Goal: Information Seeking & Learning: Compare options

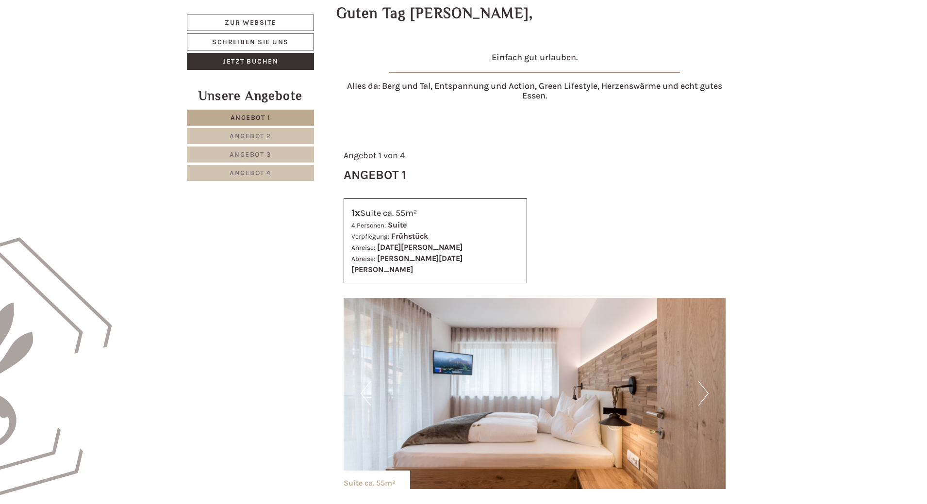
scroll to position [437, 0]
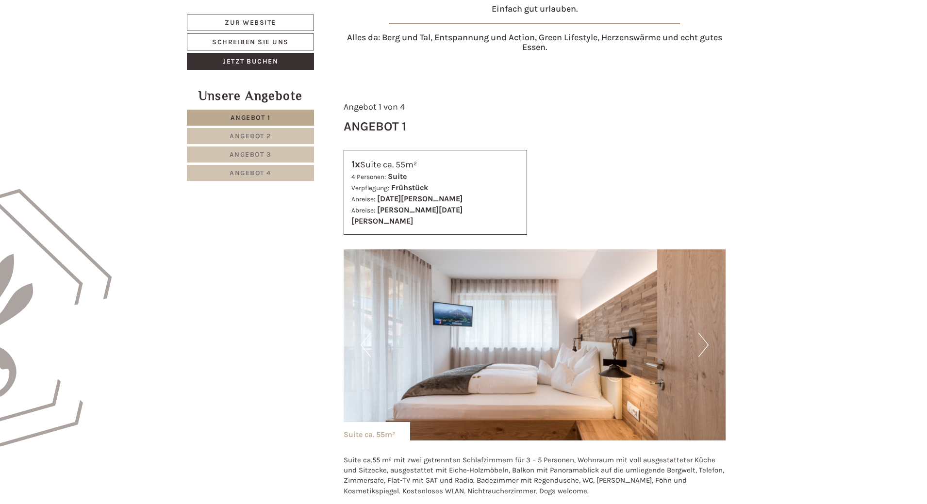
click at [704, 335] on button "Next" at bounding box center [703, 345] width 10 height 24
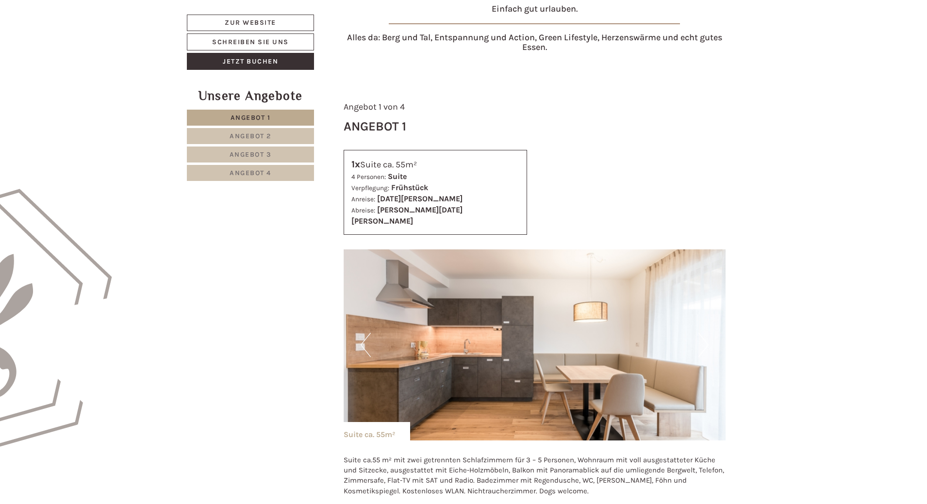
click at [704, 335] on button "Next" at bounding box center [703, 345] width 10 height 24
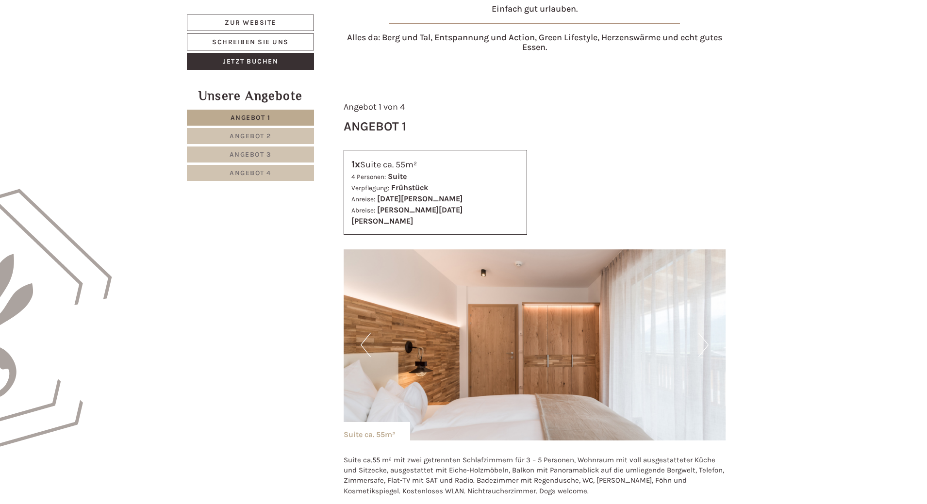
click at [704, 335] on button "Next" at bounding box center [703, 345] width 10 height 24
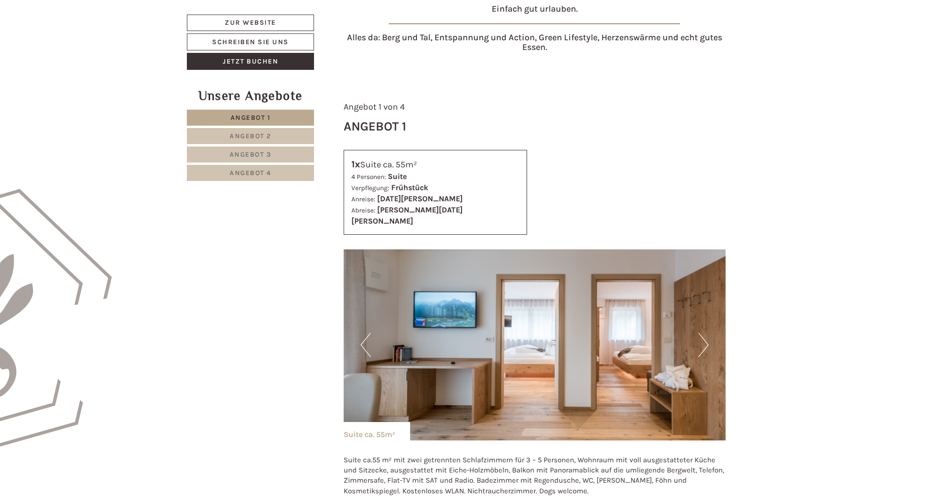
click at [704, 335] on button "Next" at bounding box center [703, 345] width 10 height 24
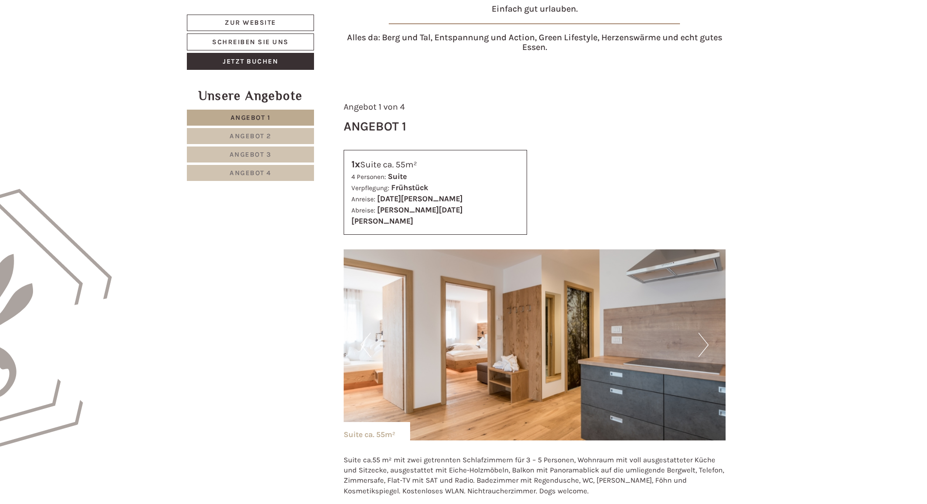
click at [704, 335] on button "Next" at bounding box center [703, 345] width 10 height 24
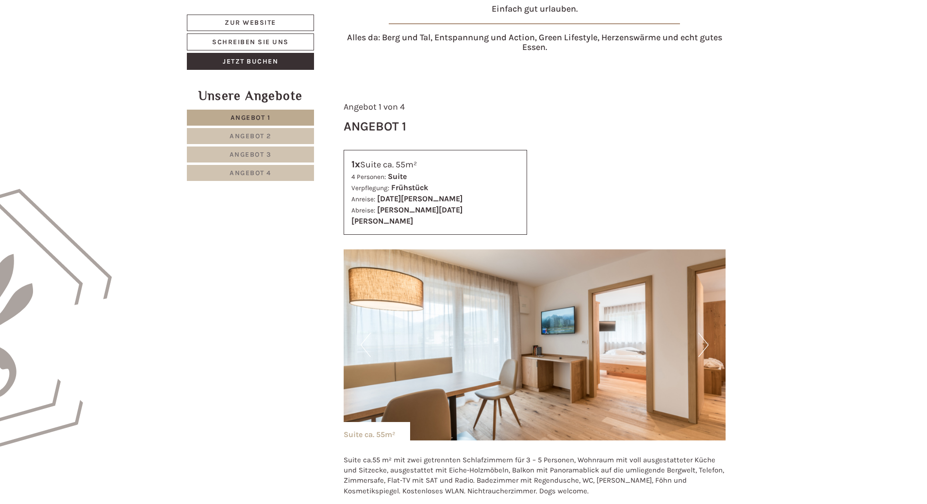
click at [704, 335] on button "Next" at bounding box center [703, 345] width 10 height 24
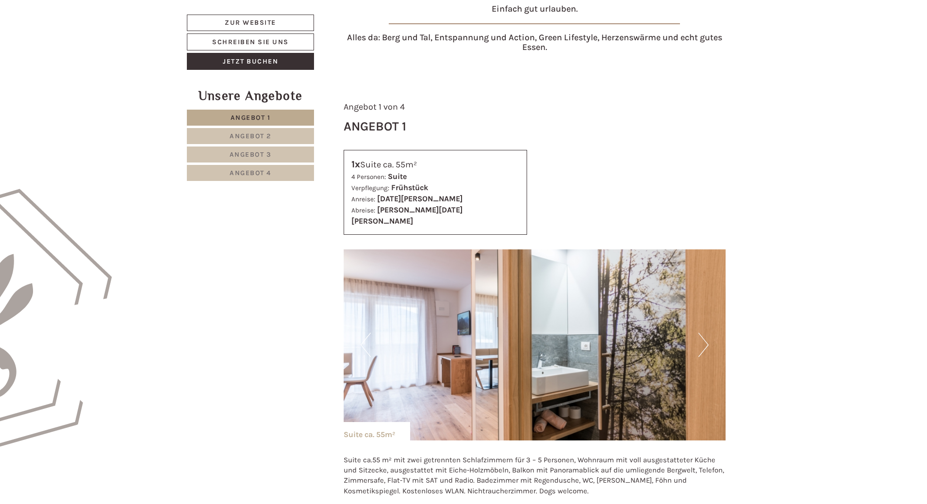
click at [704, 335] on button "Next" at bounding box center [703, 345] width 10 height 24
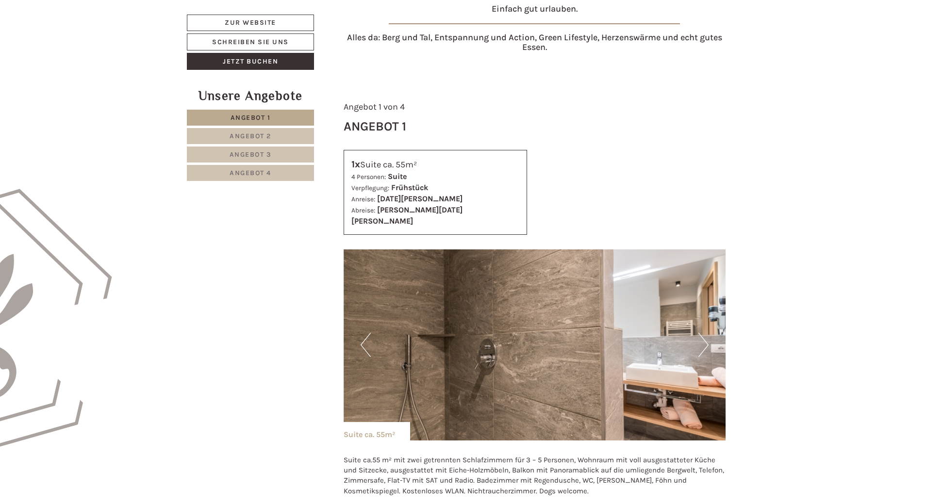
click at [704, 335] on button "Next" at bounding box center [703, 345] width 10 height 24
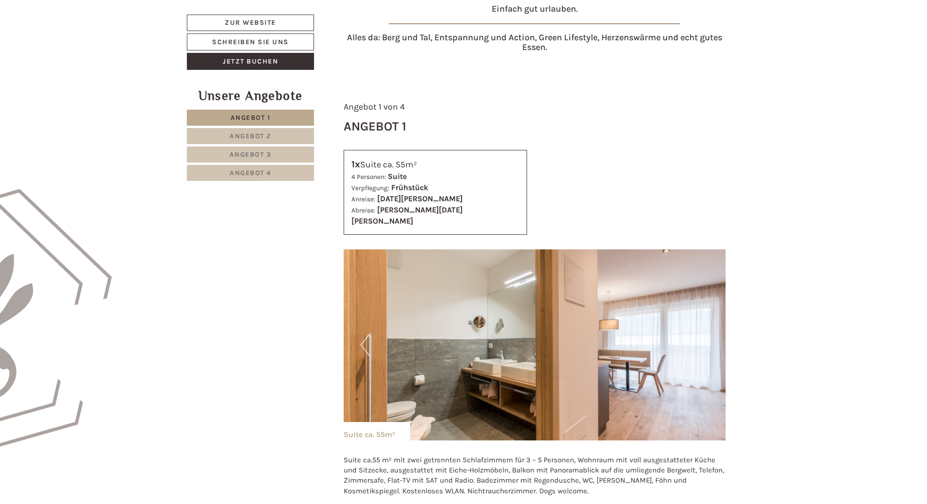
click at [704, 335] on button "Next" at bounding box center [703, 345] width 10 height 24
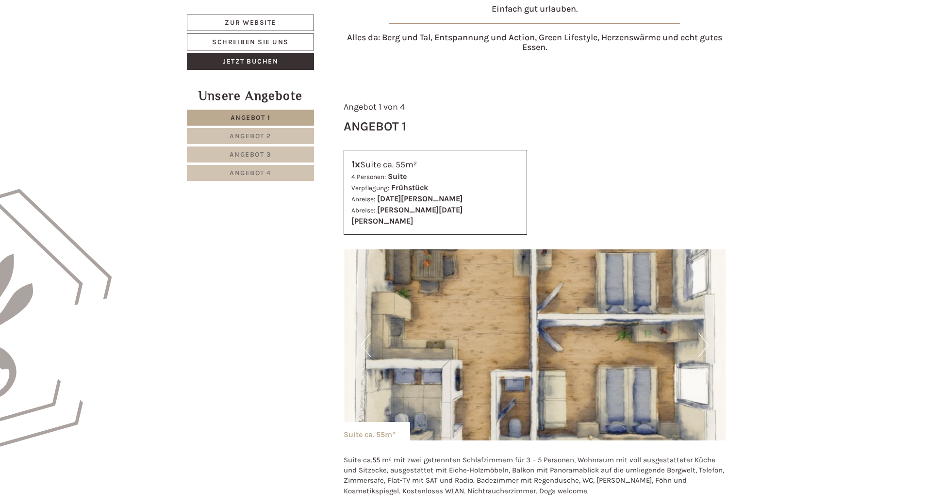
click at [704, 335] on button "Next" at bounding box center [703, 345] width 10 height 24
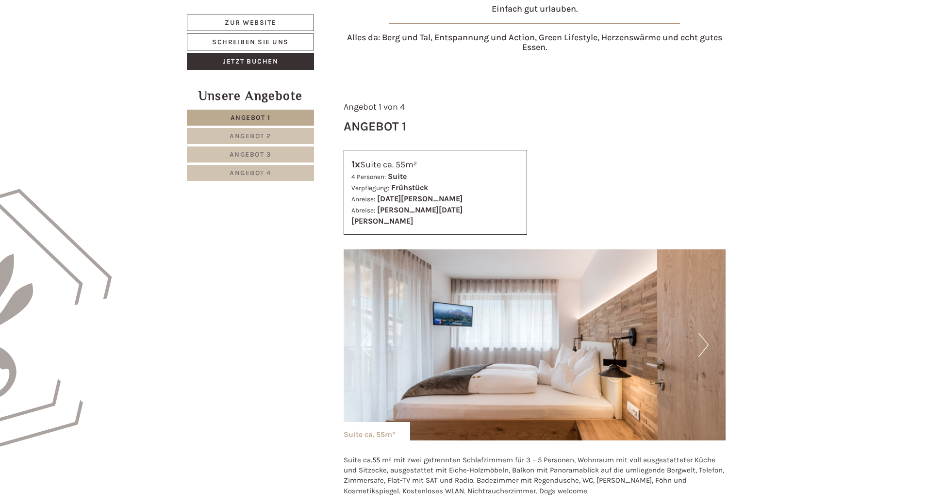
click at [263, 134] on span "Angebot 2" at bounding box center [250, 136] width 42 height 8
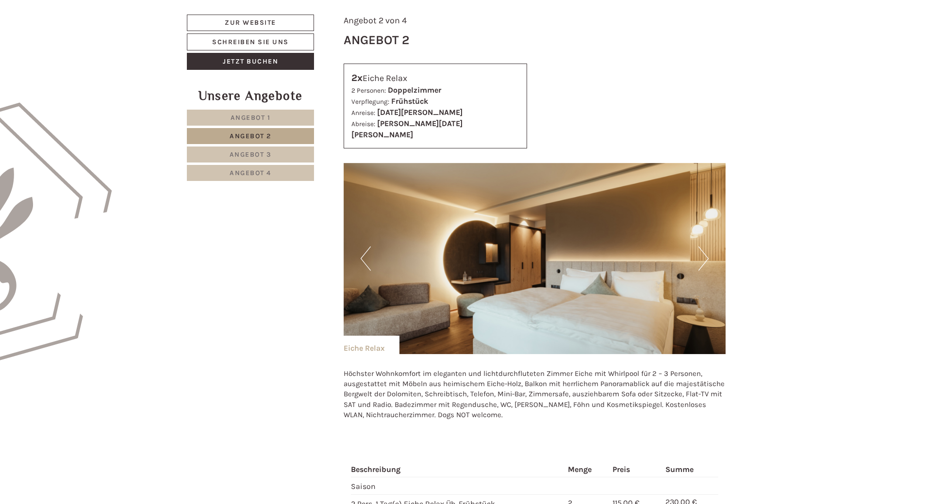
click at [701, 246] on button "Next" at bounding box center [703, 258] width 10 height 24
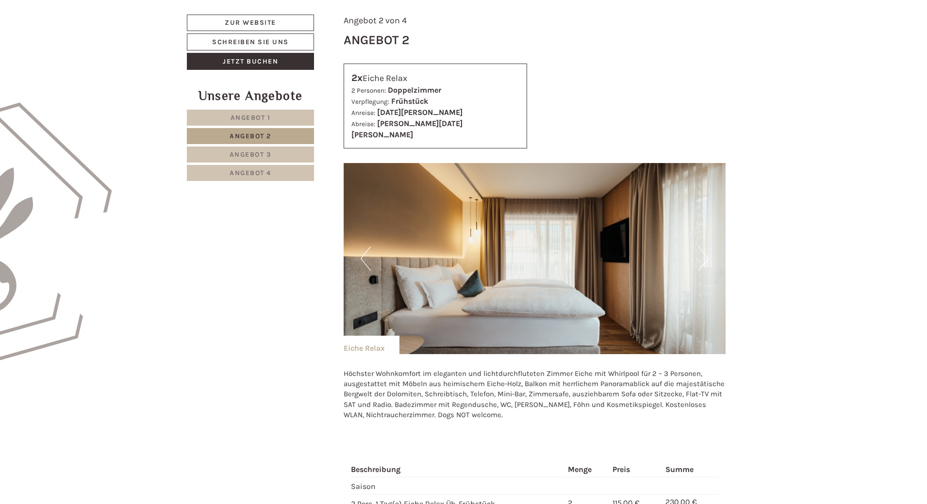
click at [701, 246] on button "Next" at bounding box center [703, 258] width 10 height 24
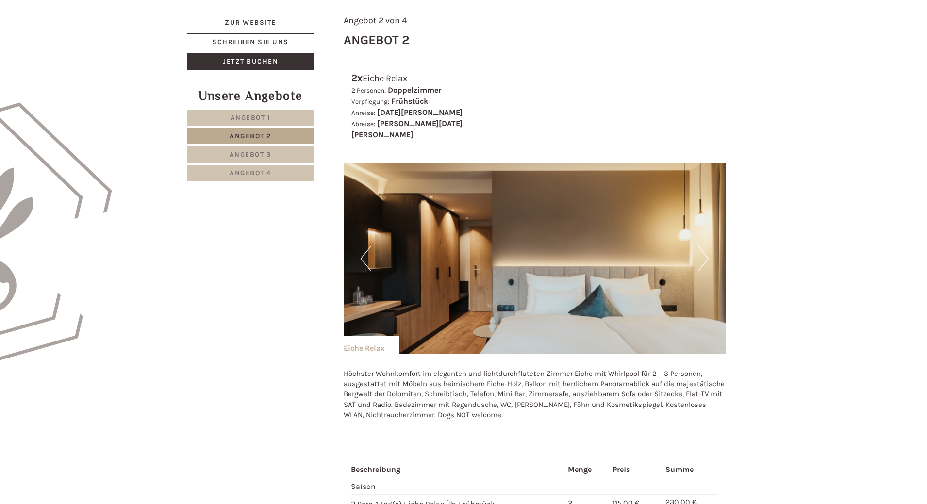
click at [701, 246] on button "Next" at bounding box center [703, 258] width 10 height 24
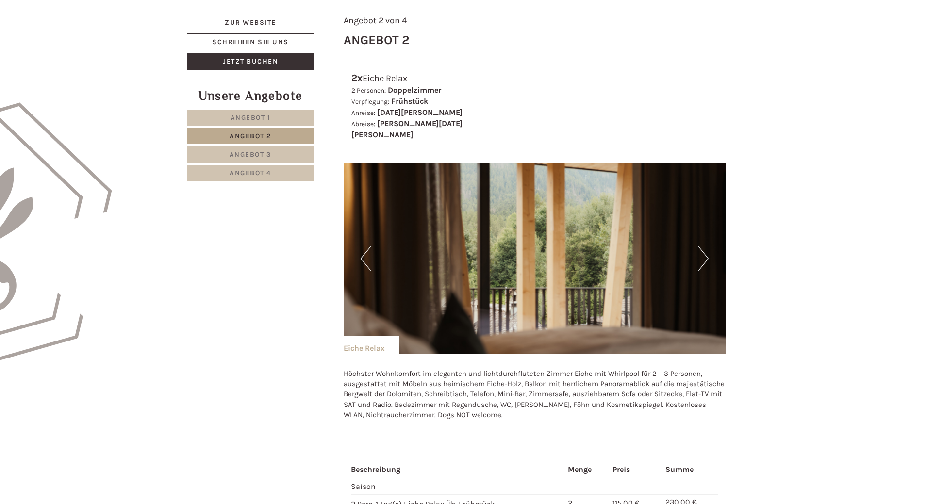
click at [701, 246] on button "Next" at bounding box center [703, 258] width 10 height 24
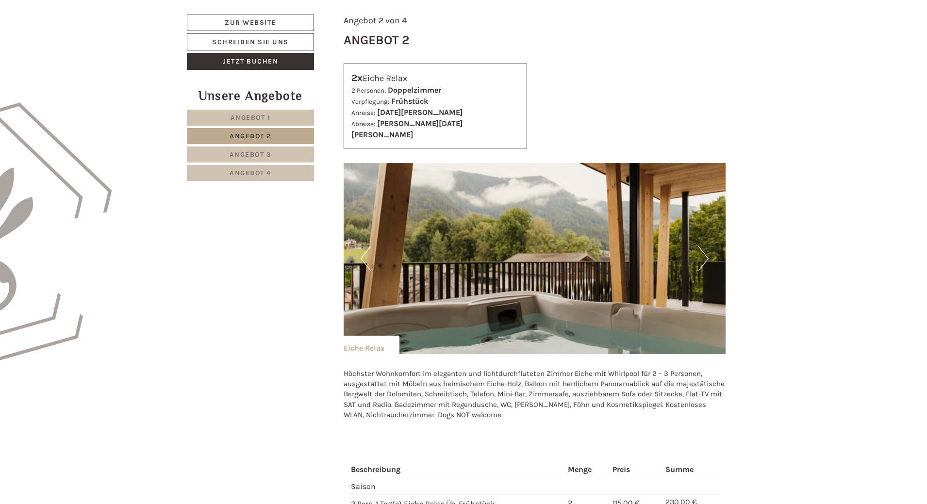
click at [701, 246] on button "Next" at bounding box center [703, 258] width 10 height 24
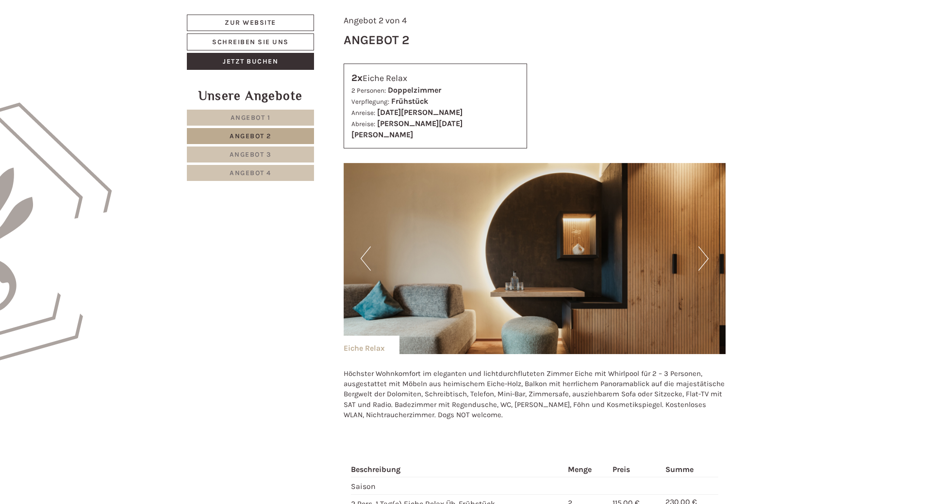
click at [701, 246] on button "Next" at bounding box center [703, 258] width 10 height 24
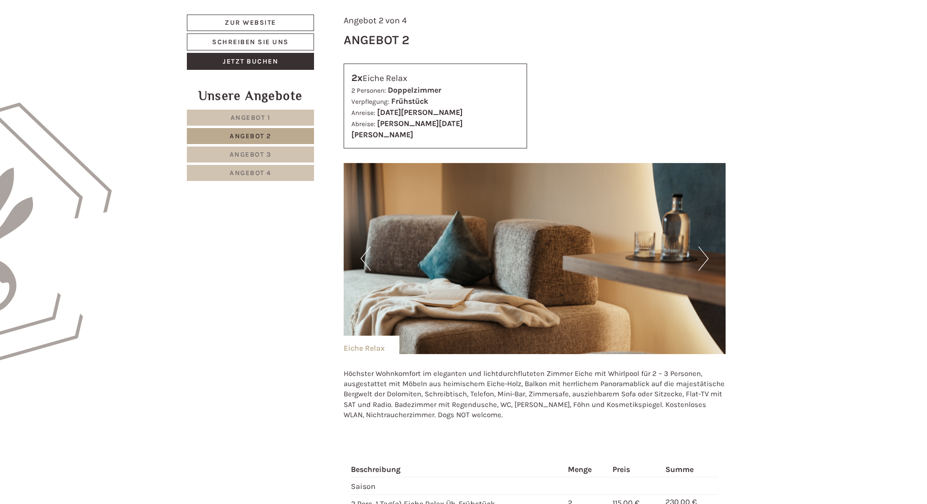
click at [701, 246] on button "Next" at bounding box center [703, 258] width 10 height 24
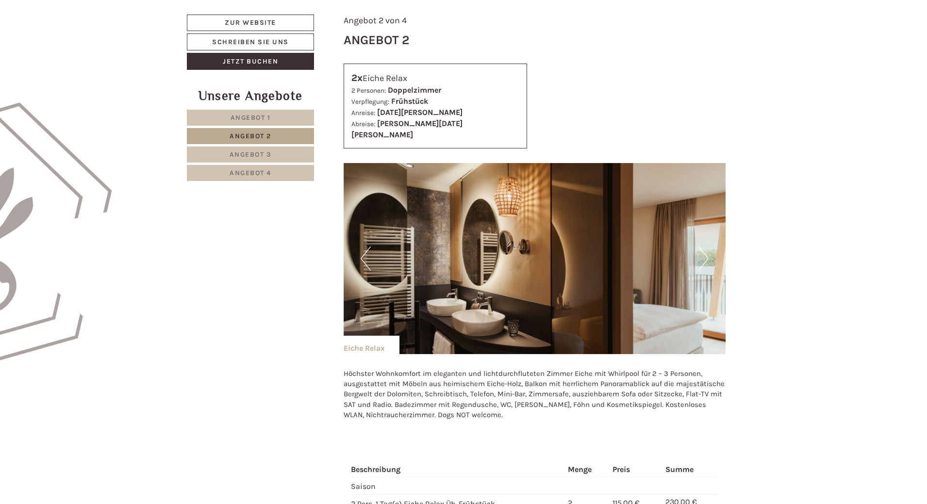
click at [701, 246] on button "Next" at bounding box center [703, 258] width 10 height 24
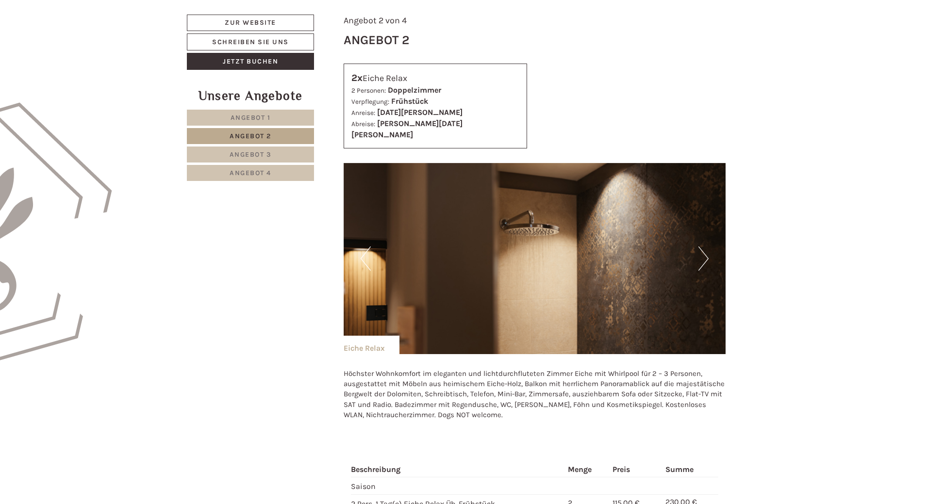
click at [701, 246] on button "Next" at bounding box center [703, 258] width 10 height 24
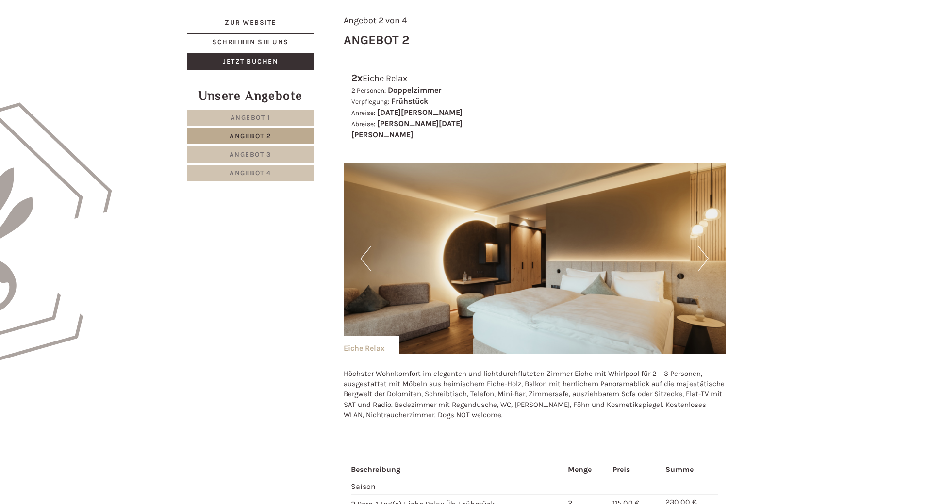
click at [701, 246] on button "Next" at bounding box center [703, 258] width 10 height 24
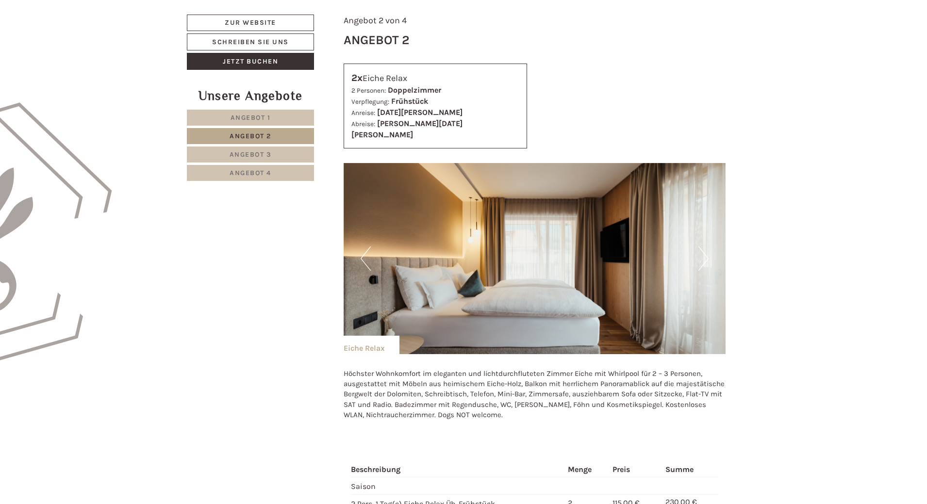
click at [701, 246] on button "Next" at bounding box center [703, 258] width 10 height 24
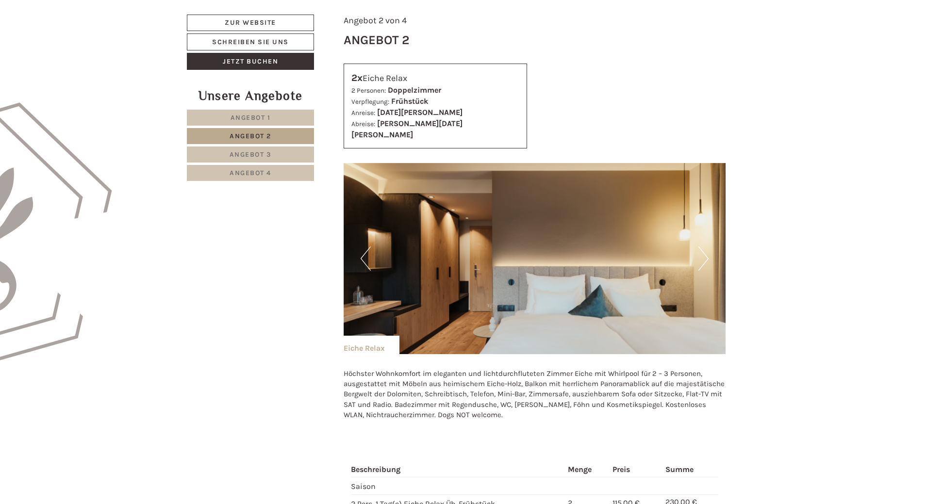
click at [701, 246] on button "Next" at bounding box center [703, 258] width 10 height 24
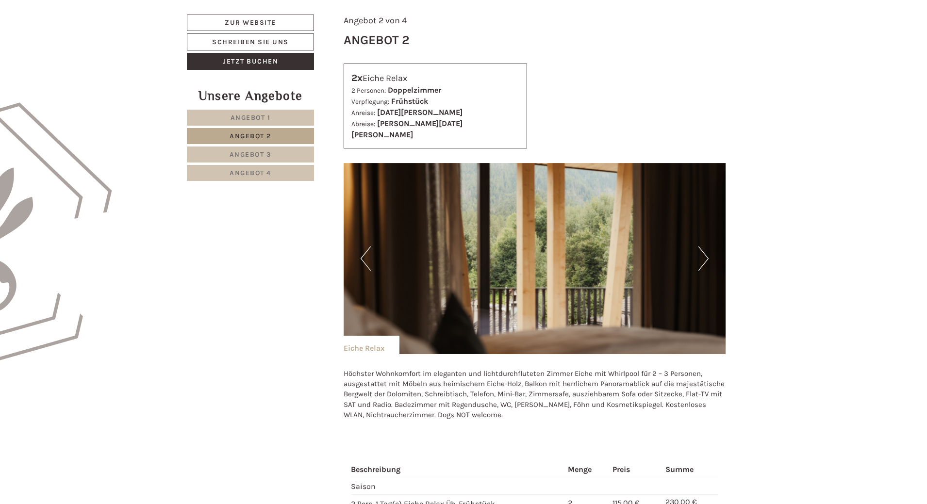
click at [701, 246] on button "Next" at bounding box center [703, 258] width 10 height 24
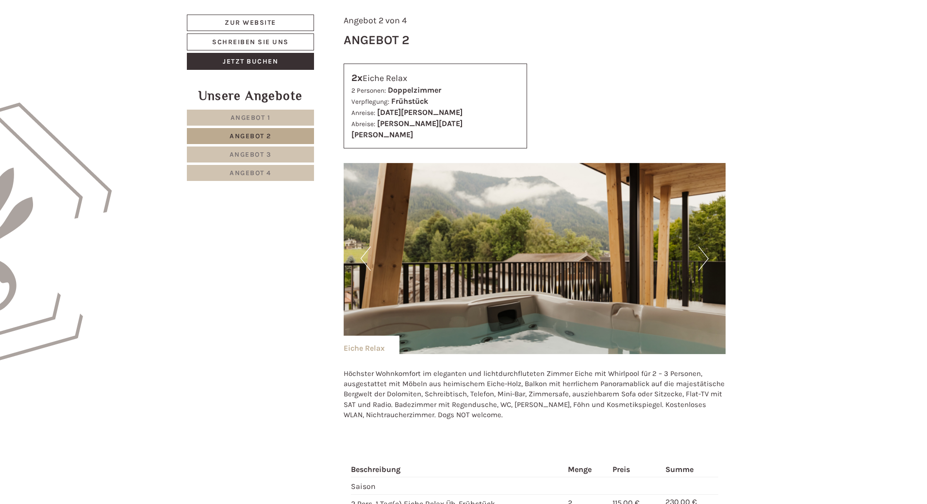
click at [701, 246] on button "Next" at bounding box center [703, 258] width 10 height 24
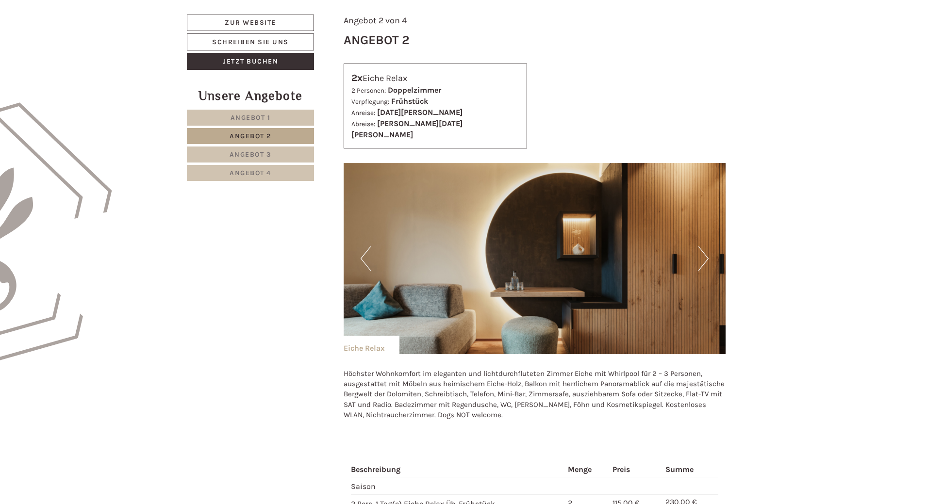
click at [701, 246] on button "Next" at bounding box center [703, 258] width 10 height 24
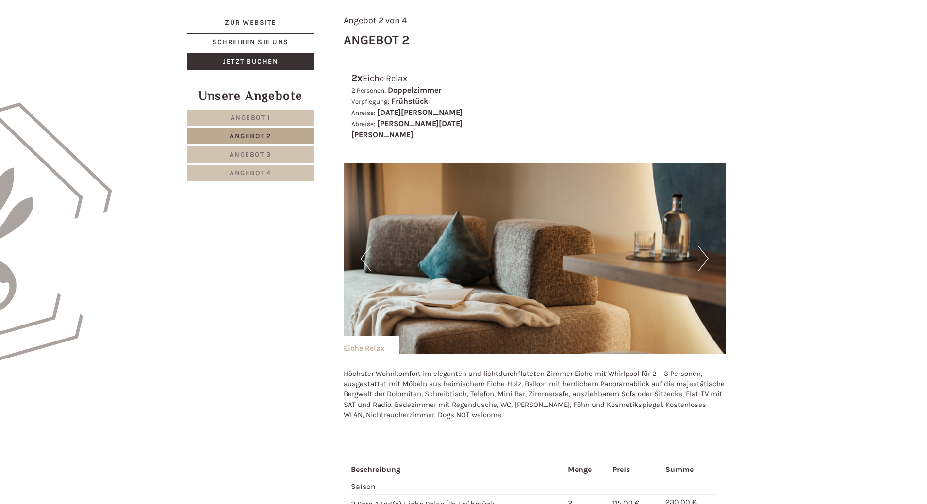
click at [701, 246] on button "Next" at bounding box center [703, 258] width 10 height 24
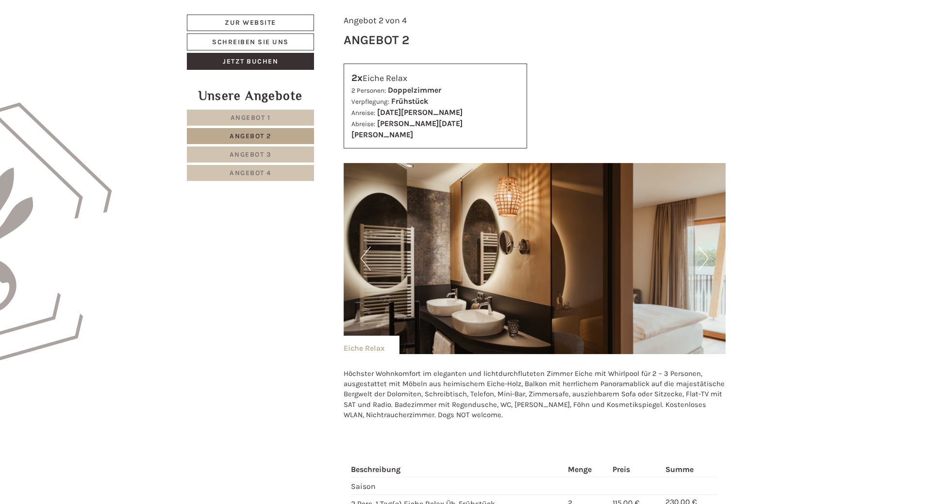
click at [701, 246] on button "Next" at bounding box center [703, 258] width 10 height 24
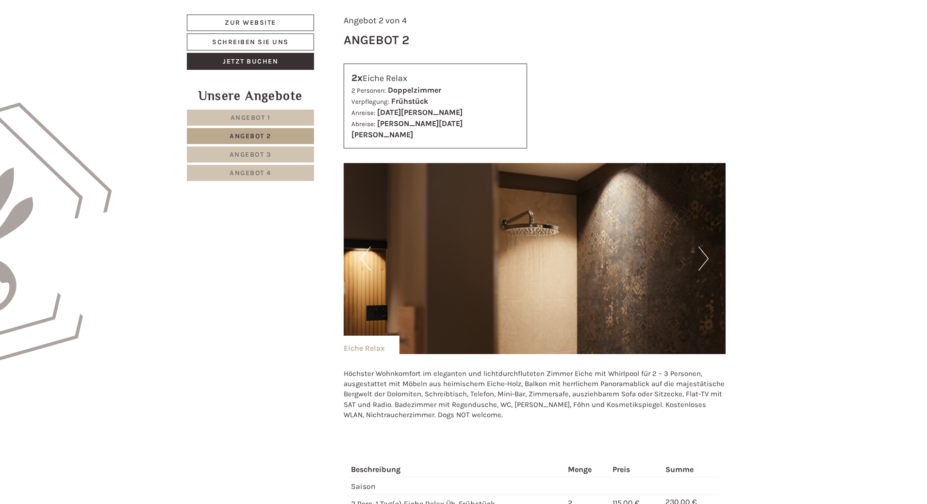
click at [701, 246] on button "Next" at bounding box center [703, 258] width 10 height 24
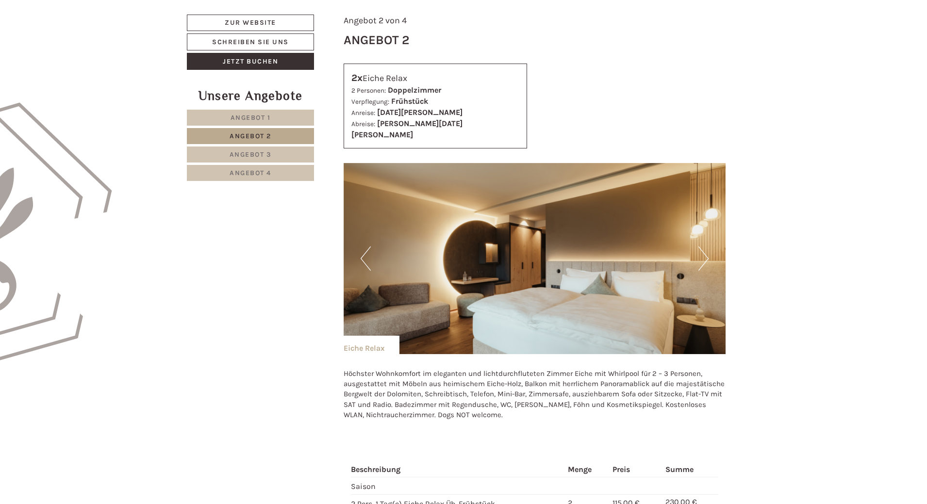
click at [265, 159] on span "Angebot 3" at bounding box center [250, 154] width 42 height 8
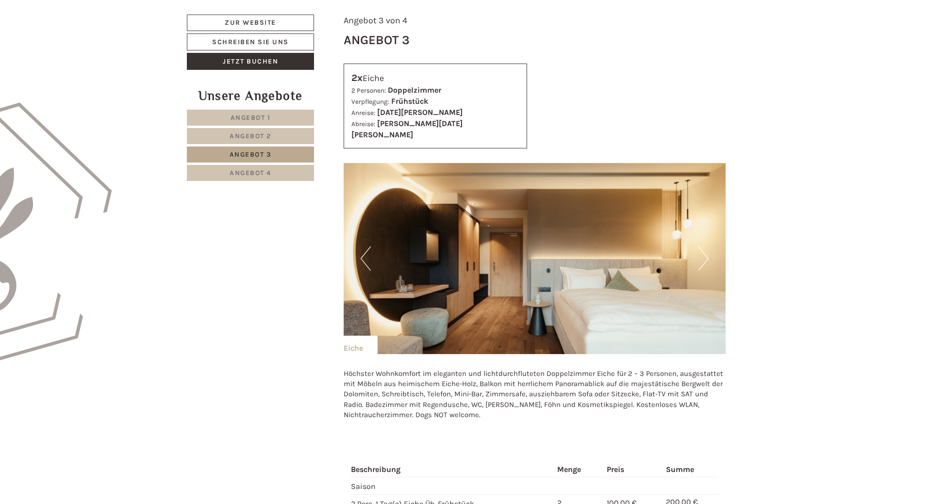
click at [702, 248] on button "Next" at bounding box center [703, 258] width 10 height 24
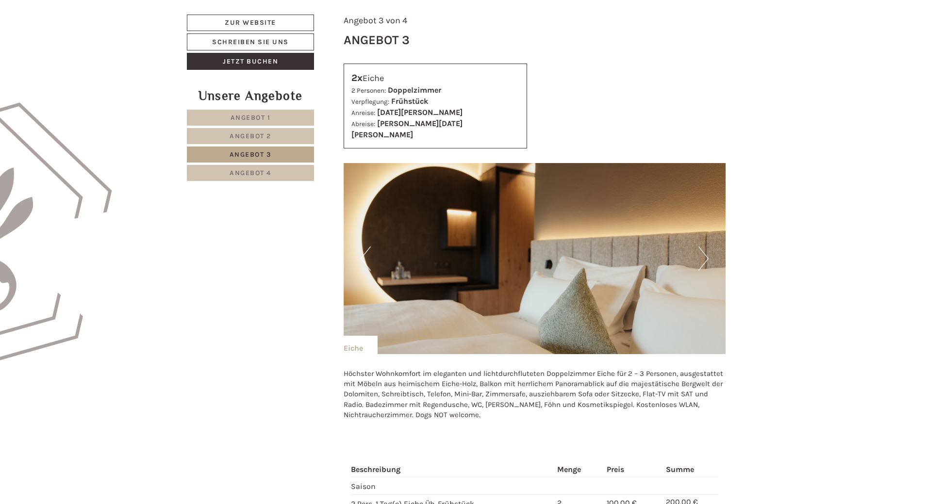
click at [702, 248] on button "Next" at bounding box center [703, 258] width 10 height 24
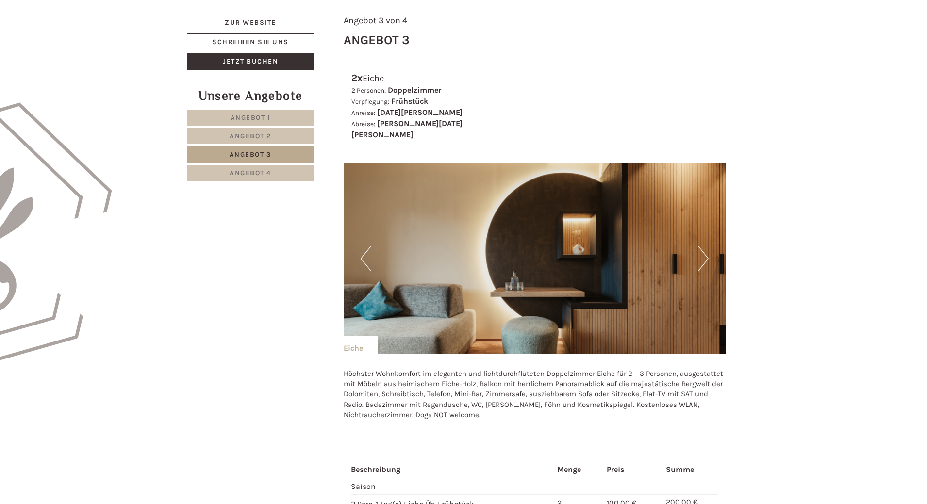
click at [702, 248] on button "Next" at bounding box center [703, 258] width 10 height 24
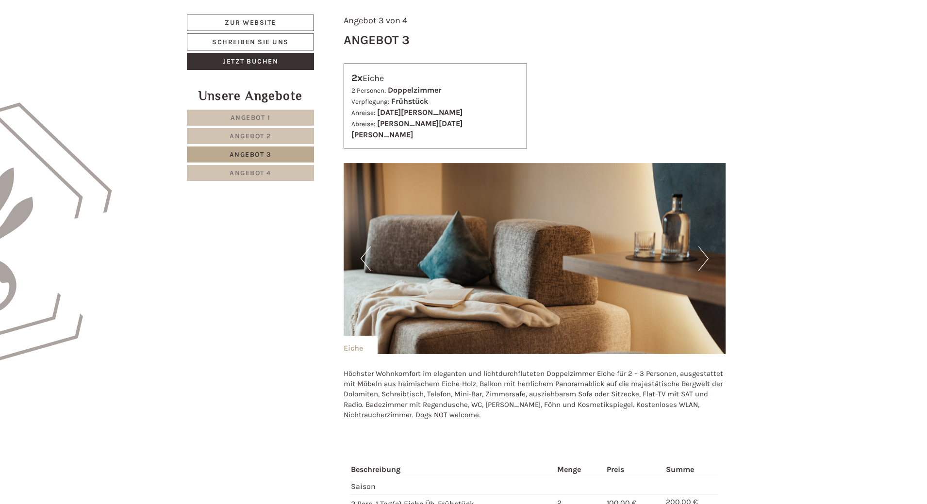
click at [702, 248] on button "Next" at bounding box center [703, 258] width 10 height 24
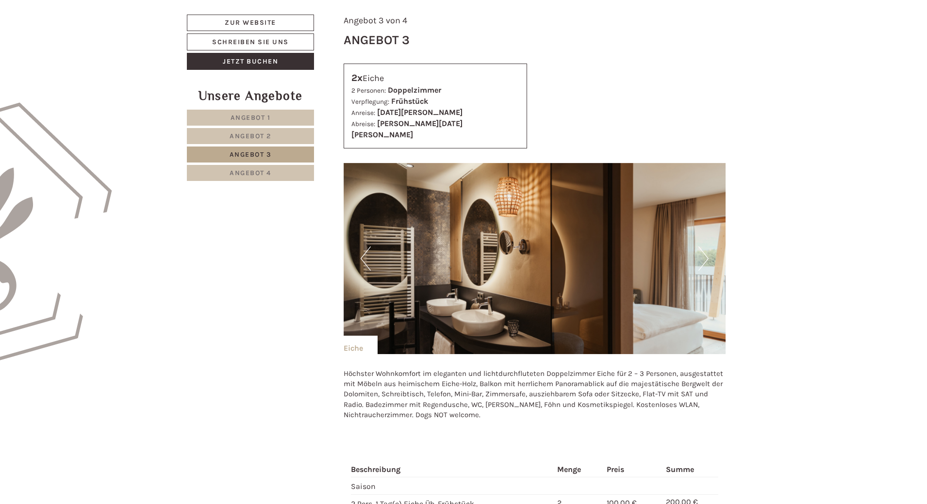
click at [702, 248] on button "Next" at bounding box center [703, 258] width 10 height 24
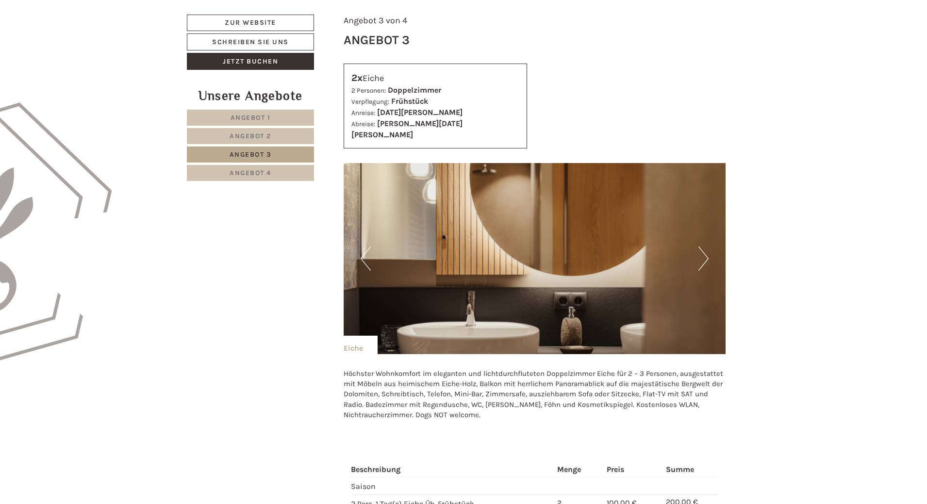
click at [702, 248] on button "Next" at bounding box center [703, 258] width 10 height 24
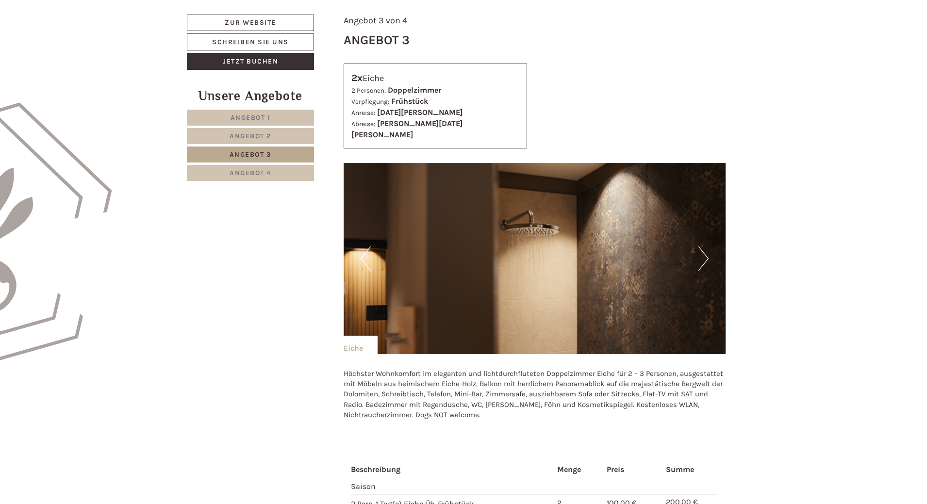
click at [702, 248] on button "Next" at bounding box center [703, 258] width 10 height 24
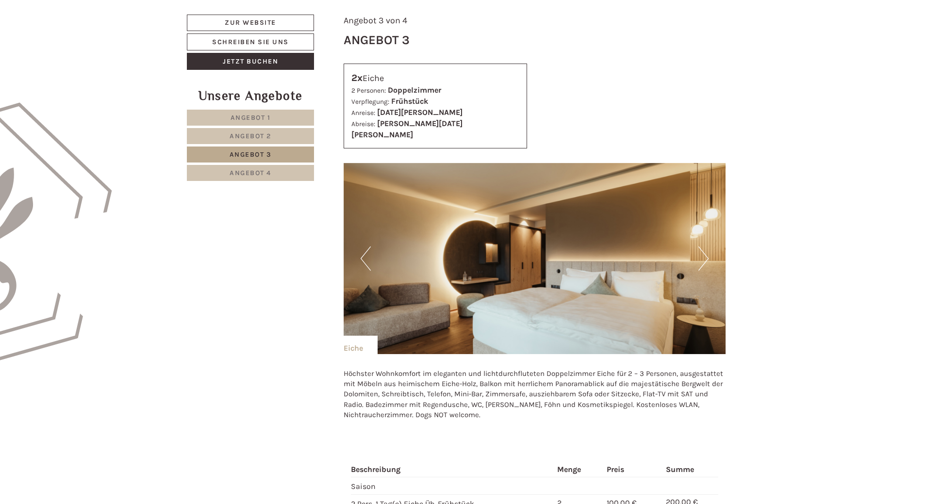
click at [702, 248] on button "Next" at bounding box center [703, 258] width 10 height 24
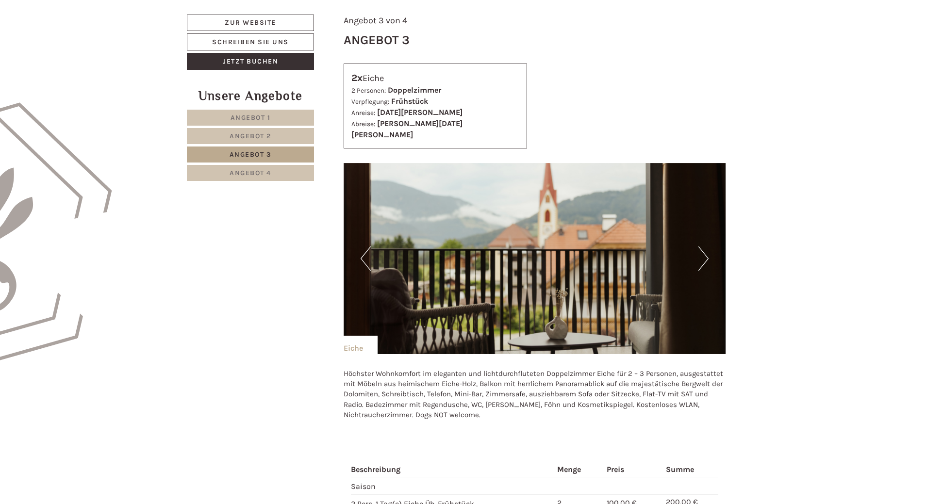
click at [702, 248] on button "Next" at bounding box center [703, 258] width 10 height 24
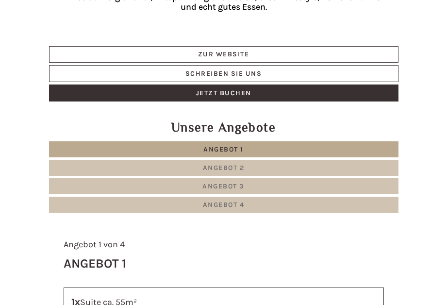
scroll to position [338, 0]
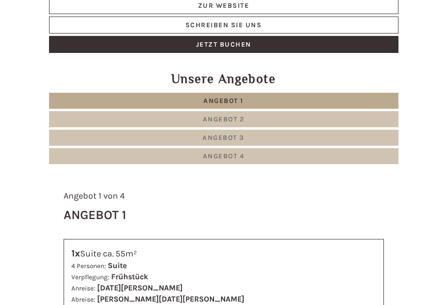
click at [282, 99] on link "Angebot 1" at bounding box center [223, 101] width 349 height 16
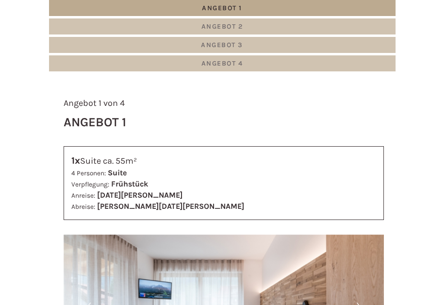
scroll to position [625, 0]
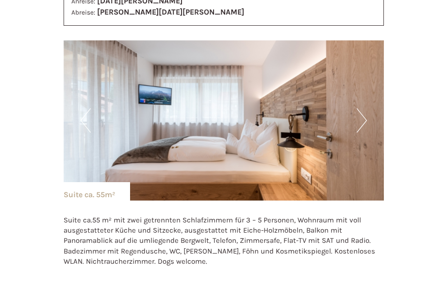
click at [358, 120] on button "Next" at bounding box center [362, 120] width 10 height 24
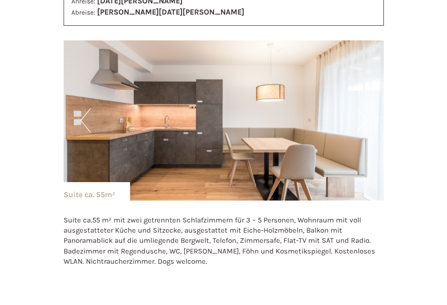
click at [358, 120] on button "Next" at bounding box center [362, 120] width 10 height 24
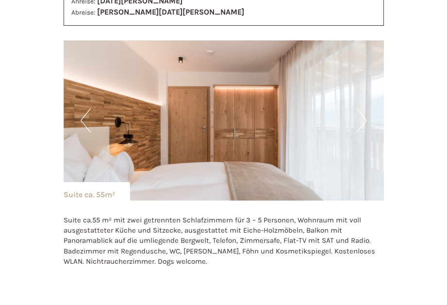
click at [358, 120] on button "Next" at bounding box center [362, 120] width 10 height 24
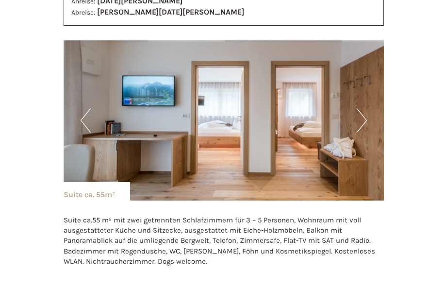
click at [358, 120] on button "Next" at bounding box center [362, 120] width 10 height 24
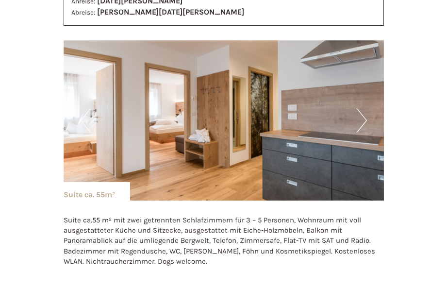
click at [358, 120] on button "Next" at bounding box center [362, 120] width 10 height 24
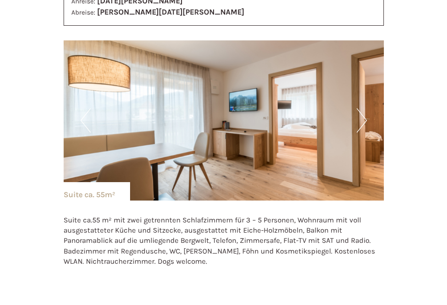
click at [358, 120] on button "Next" at bounding box center [362, 120] width 10 height 24
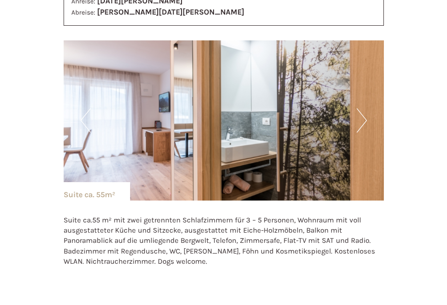
click at [358, 120] on button "Next" at bounding box center [362, 120] width 10 height 24
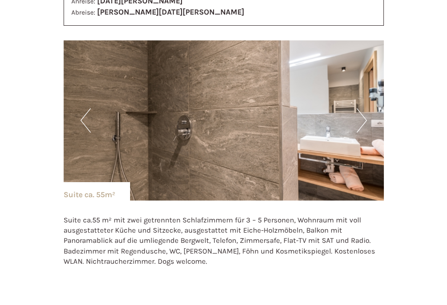
click at [358, 120] on button "Next" at bounding box center [362, 120] width 10 height 24
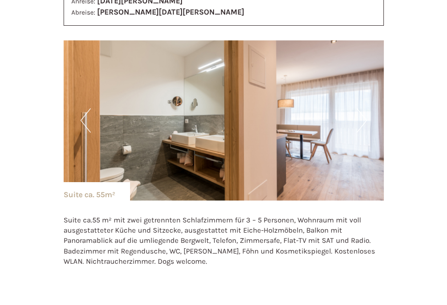
click at [358, 120] on button "Next" at bounding box center [362, 120] width 10 height 24
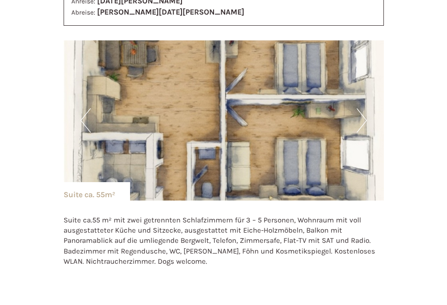
click at [358, 120] on button "Next" at bounding box center [362, 120] width 10 height 24
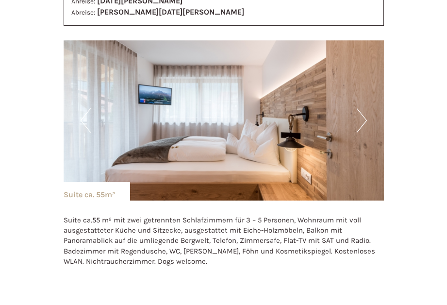
click at [358, 120] on button "Next" at bounding box center [362, 120] width 10 height 24
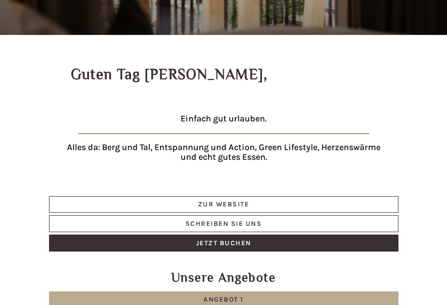
scroll to position [285, 0]
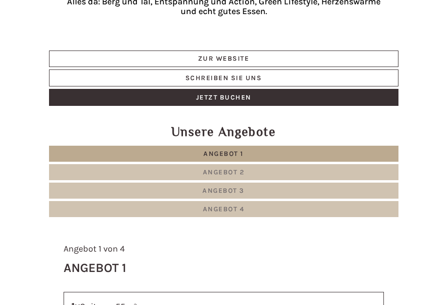
click at [217, 168] on span "Angebot 2" at bounding box center [224, 172] width 42 height 8
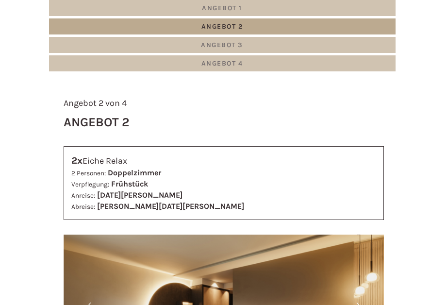
scroll to position [576, 0]
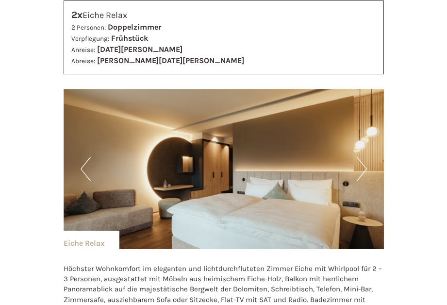
click at [361, 164] on button "Next" at bounding box center [362, 169] width 10 height 24
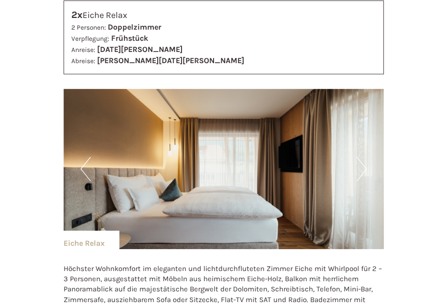
click at [361, 164] on button "Next" at bounding box center [362, 169] width 10 height 24
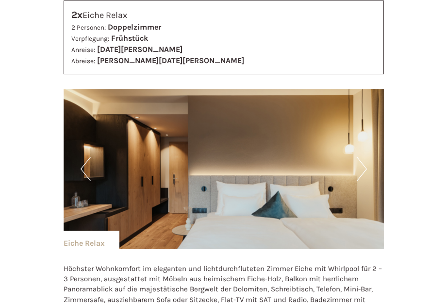
click at [361, 164] on button "Next" at bounding box center [362, 169] width 10 height 24
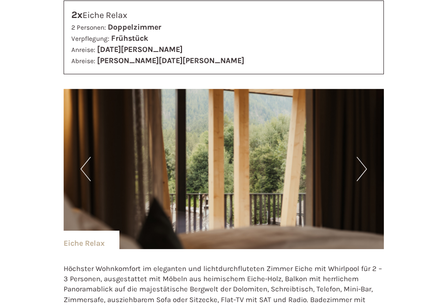
click at [361, 164] on button "Next" at bounding box center [362, 169] width 10 height 24
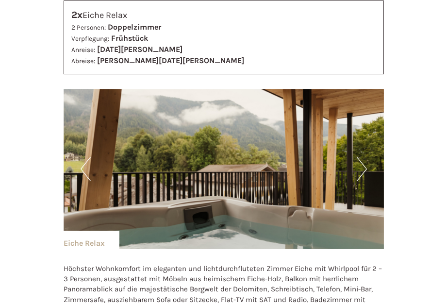
click at [361, 164] on button "Next" at bounding box center [362, 169] width 10 height 24
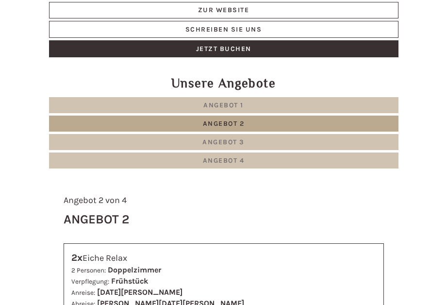
scroll to position [285, 0]
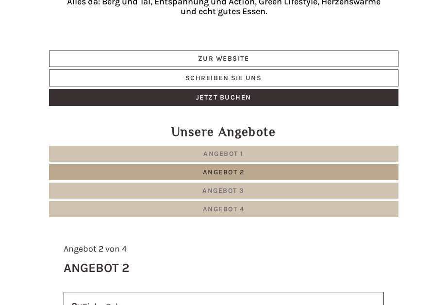
click at [224, 186] on span "Angebot 3" at bounding box center [223, 190] width 42 height 8
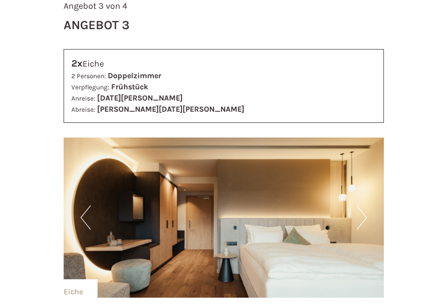
scroll to position [576, 0]
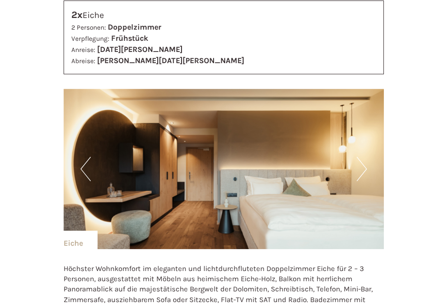
click at [362, 169] on button "Next" at bounding box center [362, 169] width 10 height 24
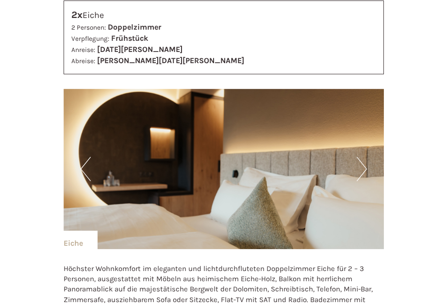
click at [362, 169] on button "Next" at bounding box center [362, 169] width 10 height 24
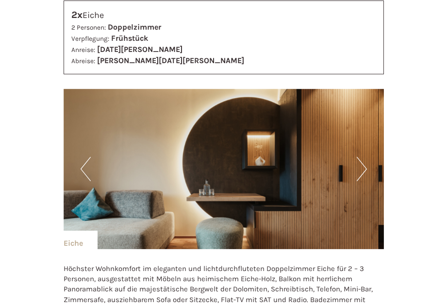
click at [362, 169] on button "Next" at bounding box center [362, 169] width 10 height 24
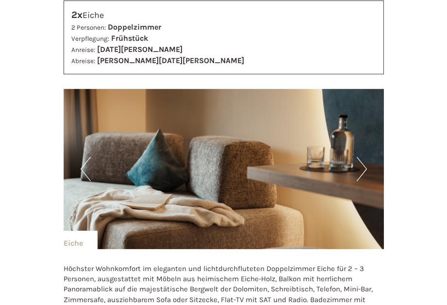
click at [362, 169] on button "Next" at bounding box center [362, 169] width 10 height 24
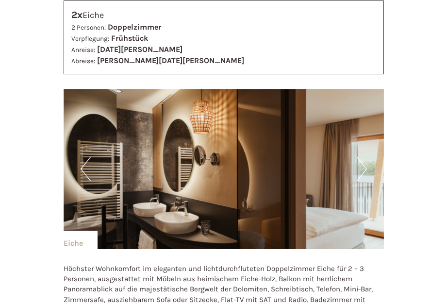
click at [362, 169] on button "Next" at bounding box center [362, 169] width 10 height 24
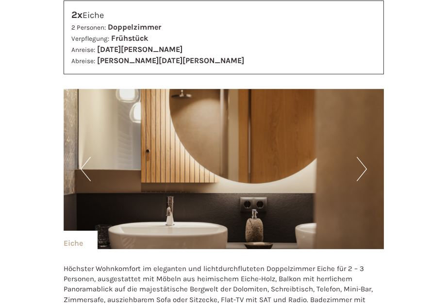
click at [362, 169] on button "Next" at bounding box center [362, 169] width 10 height 24
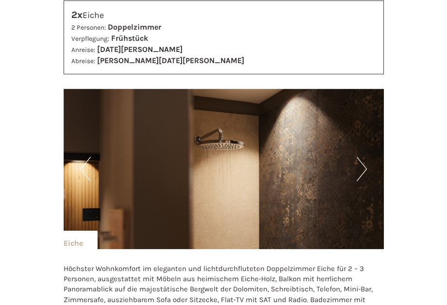
click at [362, 169] on button "Next" at bounding box center [362, 169] width 10 height 24
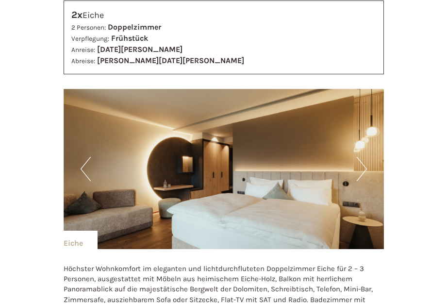
click at [362, 169] on button "Next" at bounding box center [362, 169] width 10 height 24
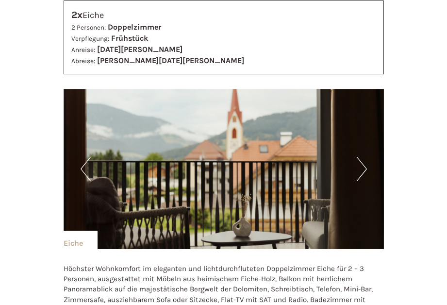
click at [362, 169] on button "Next" at bounding box center [362, 169] width 10 height 24
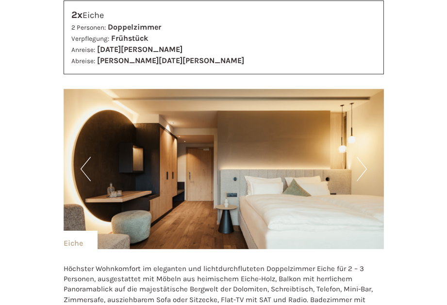
click at [362, 169] on button "Next" at bounding box center [362, 169] width 10 height 24
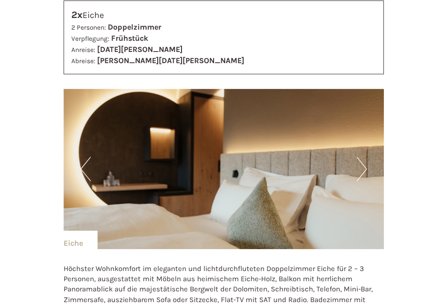
click at [362, 169] on button "Next" at bounding box center [362, 169] width 10 height 24
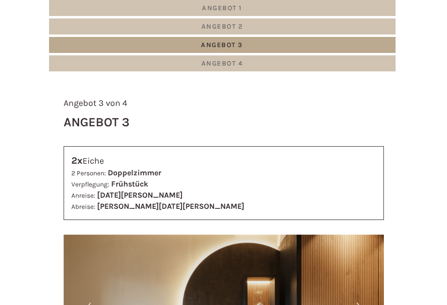
scroll to position [285, 0]
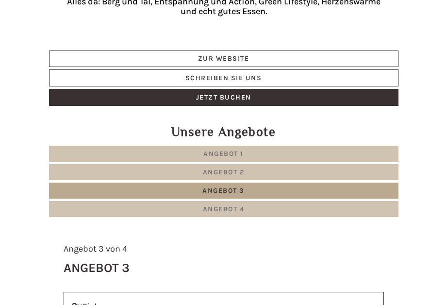
click at [243, 174] on span "Angebot 2" at bounding box center [224, 172] width 42 height 8
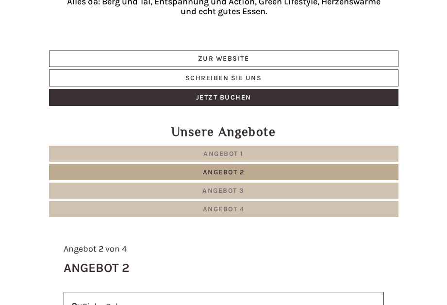
click at [245, 148] on link "Angebot 1" at bounding box center [223, 154] width 349 height 16
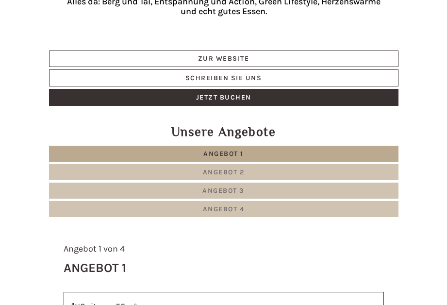
click at [225, 207] on span "Angebot 4" at bounding box center [224, 209] width 42 height 8
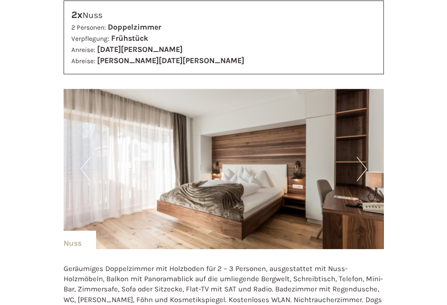
scroll to position [625, 0]
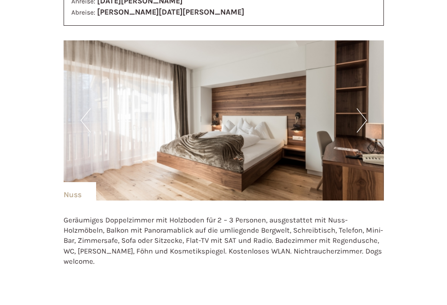
click at [361, 120] on button "Next" at bounding box center [362, 120] width 10 height 24
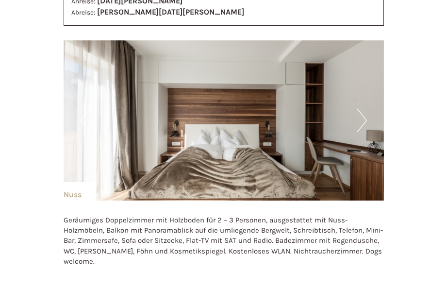
click at [361, 120] on button "Next" at bounding box center [362, 120] width 10 height 24
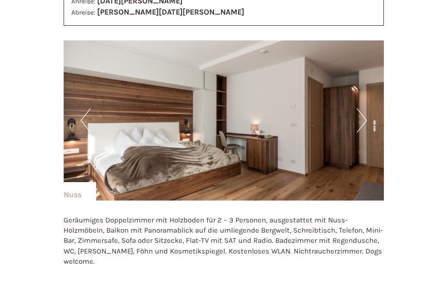
click at [361, 120] on button "Next" at bounding box center [362, 120] width 10 height 24
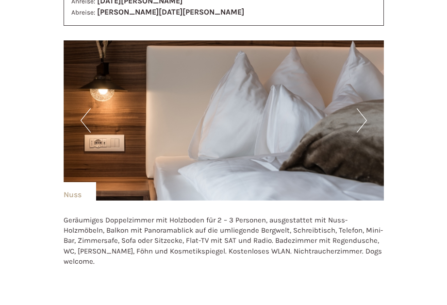
click at [361, 120] on button "Next" at bounding box center [362, 120] width 10 height 24
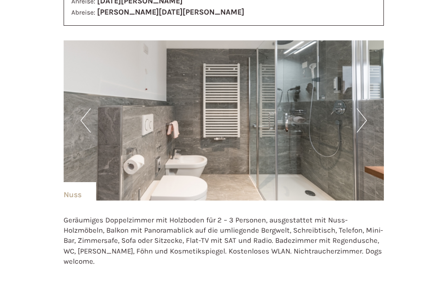
click at [361, 120] on button "Next" at bounding box center [362, 120] width 10 height 24
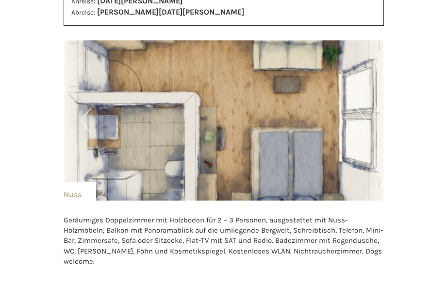
click at [360, 117] on button "Next" at bounding box center [362, 120] width 10 height 24
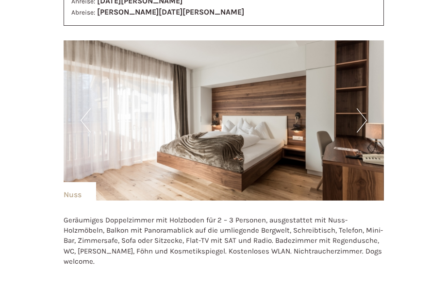
click at [360, 117] on button "Next" at bounding box center [362, 120] width 10 height 24
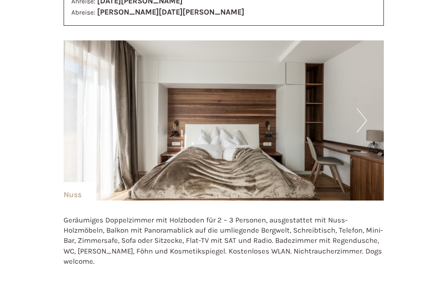
click at [360, 117] on button "Next" at bounding box center [362, 120] width 10 height 24
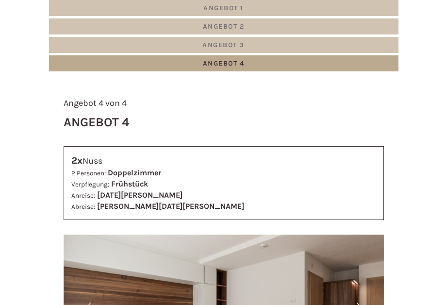
scroll to position [382, 0]
